Goal: Task Accomplishment & Management: Manage account settings

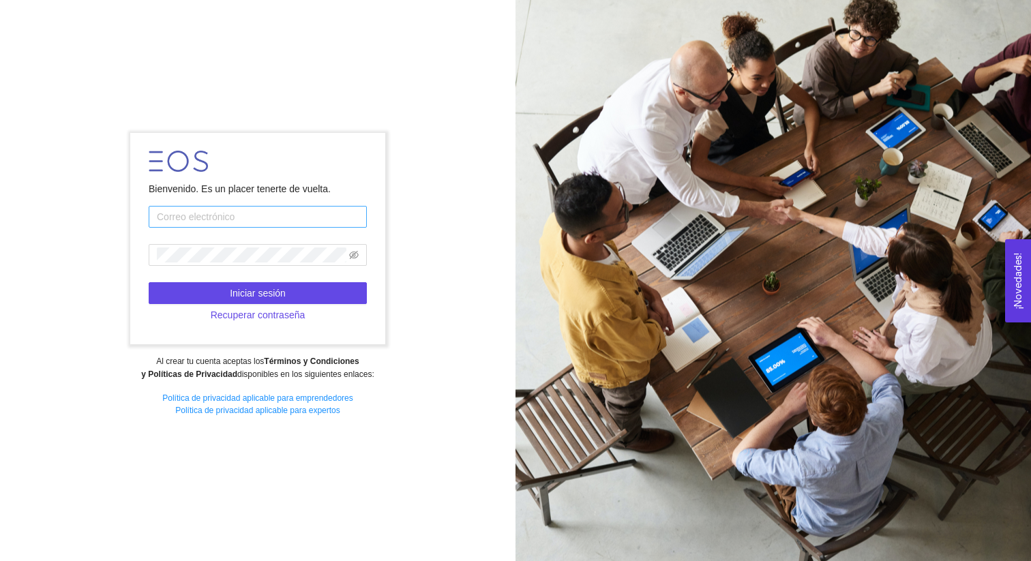
click at [292, 216] on input "text" at bounding box center [258, 217] width 218 height 22
type input "[PERSON_NAME][EMAIL_ADDRESS][DOMAIN_NAME]"
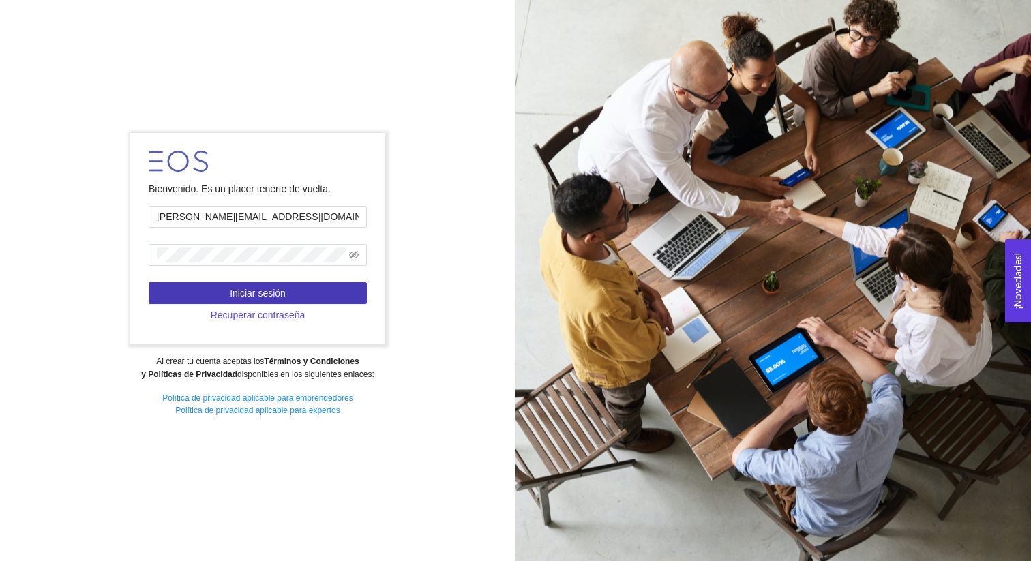
click at [300, 295] on button "Iniciar sesión" at bounding box center [258, 293] width 218 height 22
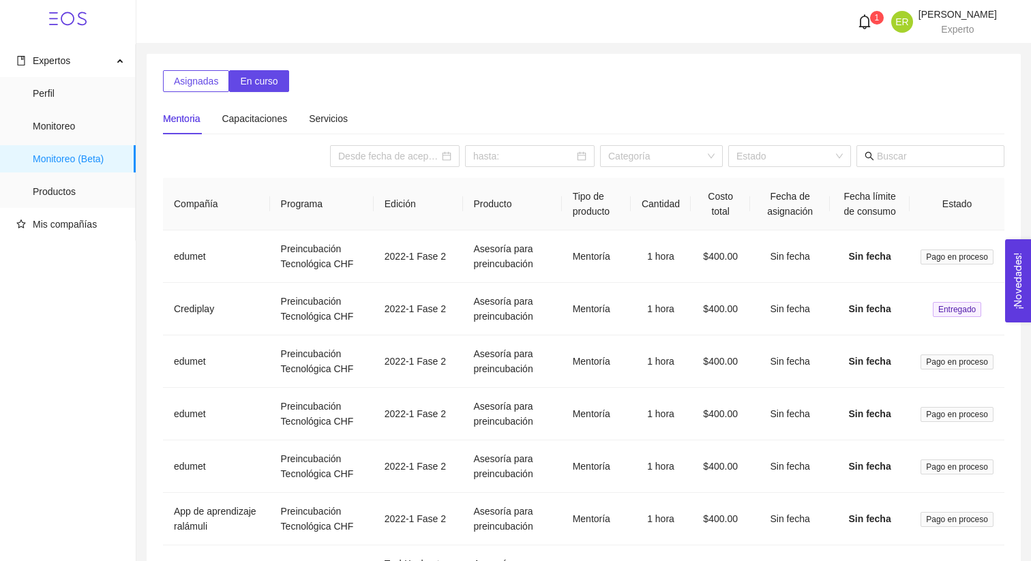
click at [859, 19] on icon "bell" at bounding box center [865, 21] width 12 height 15
